Goal: Ask a question

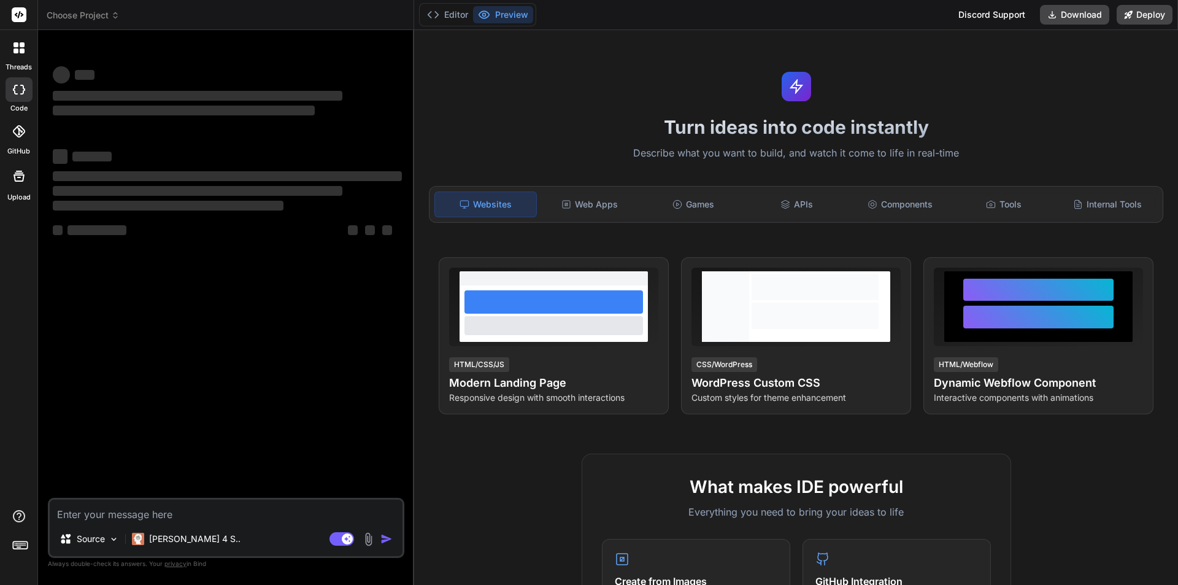
click at [102, 515] on textarea at bounding box center [226, 510] width 353 height 22
type textarea "x"
type textarea "what is size of dependencies in redux library? 1kb, 2kb, 3kb and none of the ab…"
click at [102, 515] on textarea "what is size of dependencies in redux library? 1kb, 2kb, 3kb and none of the ab…" at bounding box center [226, 510] width 353 height 22
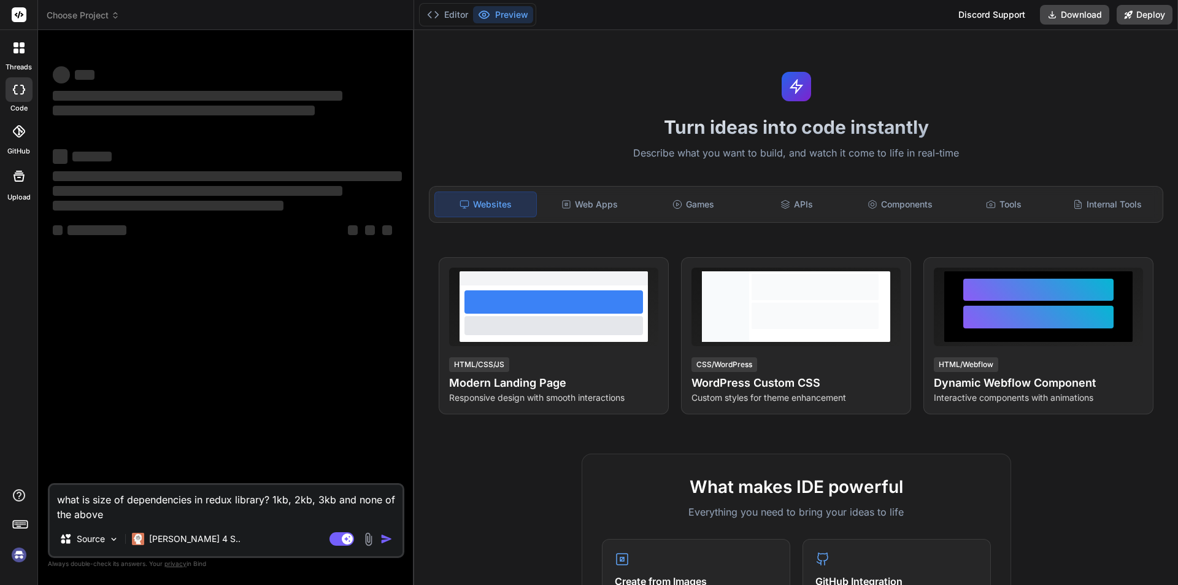
type textarea "x"
type textarea "what is size of dependencies in redux library? 1kb, 2kb, 3kb and none of the ab…"
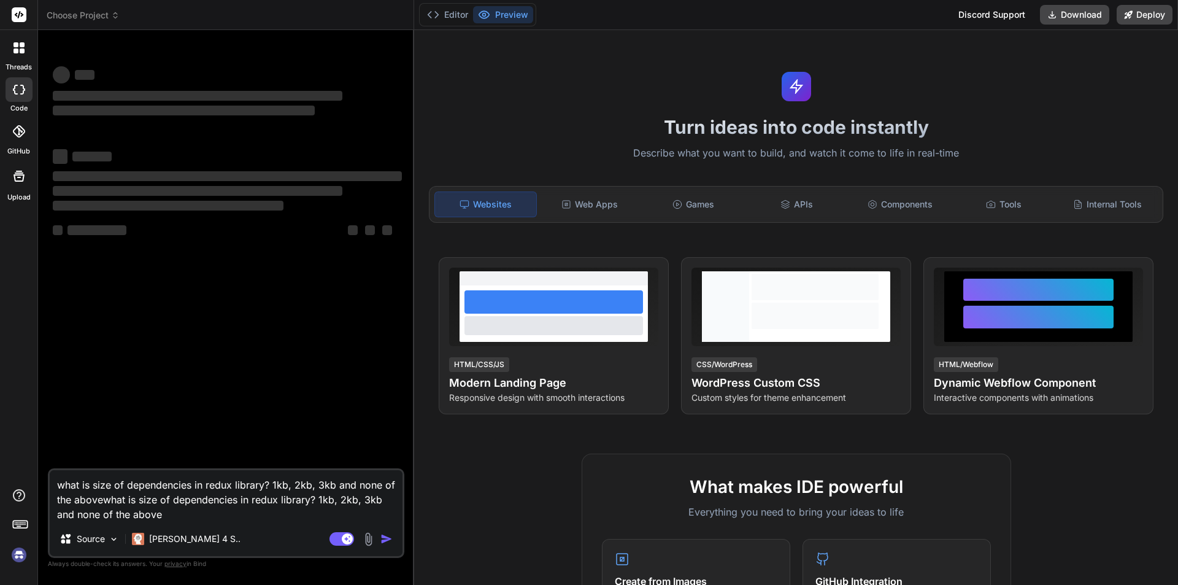
type textarea "x"
type textarea "what is size of dependencies in redux library? 1kb, 2kb, 3kb and none of the ab…"
type textarea "x"
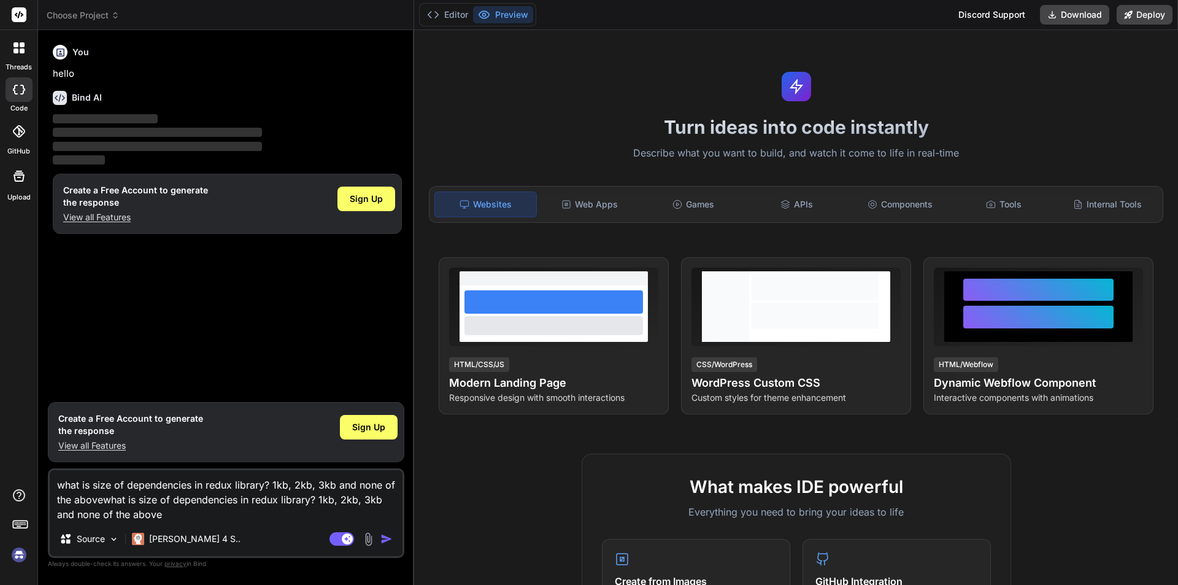
click at [387, 536] on img "button" at bounding box center [386, 539] width 12 height 12
click at [383, 541] on img "button" at bounding box center [386, 539] width 12 height 12
